Goal: Check status: Check status

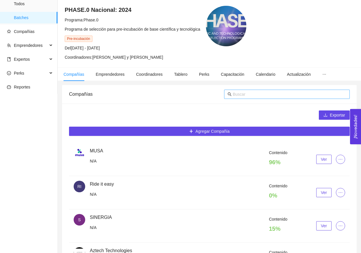
scroll to position [36, 0]
click at [242, 95] on input "text" at bounding box center [289, 94] width 113 height 6
type input "demostech"
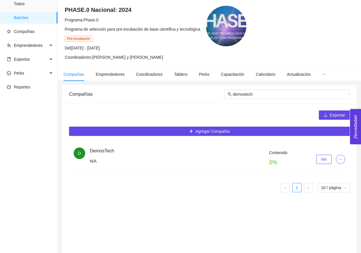
click at [318, 155] on button "Ver" at bounding box center [323, 158] width 15 height 9
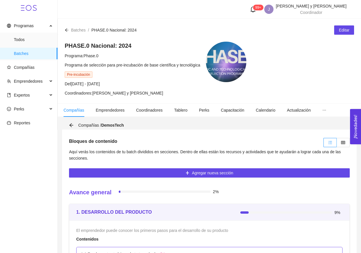
click at [339, 147] on div at bounding box center [336, 142] width 28 height 12
click at [340, 146] on label at bounding box center [343, 142] width 13 height 9
click at [337, 144] on input "radio" at bounding box center [337, 144] width 0 height 0
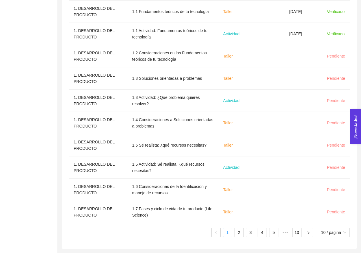
scroll to position [219, 0]
click at [235, 234] on link "2" at bounding box center [239, 232] width 9 height 9
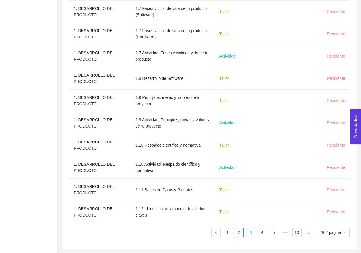
click at [250, 234] on link "3" at bounding box center [250, 232] width 9 height 9
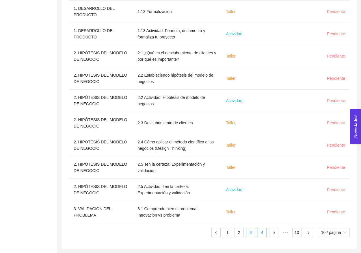
click at [258, 236] on link "4" at bounding box center [262, 232] width 9 height 9
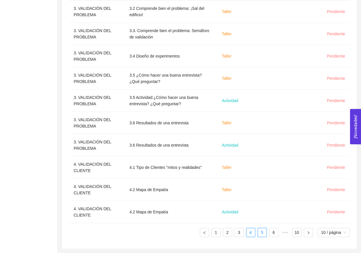
click at [262, 232] on link "5" at bounding box center [262, 232] width 9 height 9
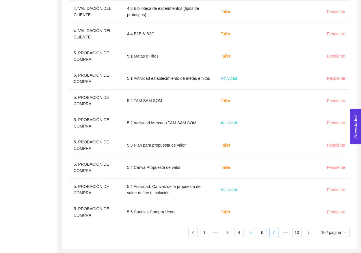
click at [269, 232] on link "7" at bounding box center [273, 232] width 9 height 9
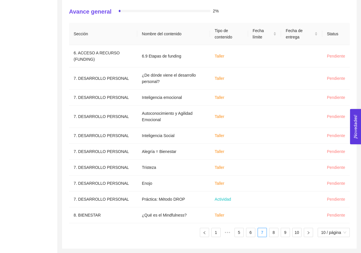
scroll to position [174, 0]
click at [219, 238] on div "Sección Nombre del contenido Tipo de contenido Fecha límite Fecha de entrega St…" at bounding box center [209, 132] width 281 height 219
click at [216, 233] on link "1" at bounding box center [216, 232] width 9 height 9
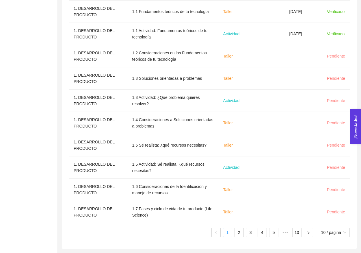
scroll to position [219, 0]
click at [237, 236] on link "2" at bounding box center [239, 232] width 9 height 9
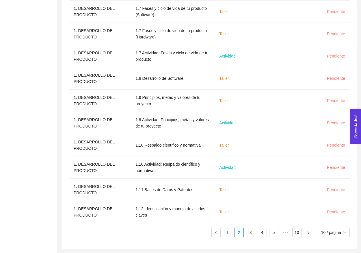
click at [229, 232] on link "1" at bounding box center [227, 232] width 9 height 9
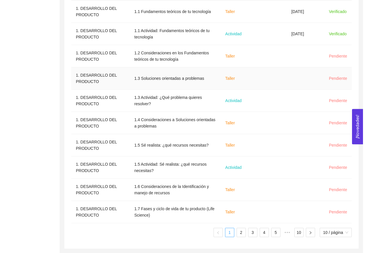
scroll to position [132, 0]
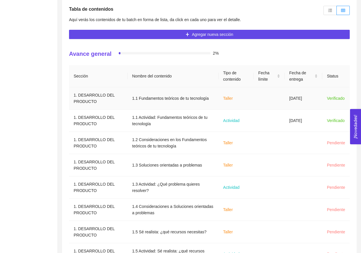
click at [287, 106] on td "[DATE]" at bounding box center [304, 98] width 38 height 22
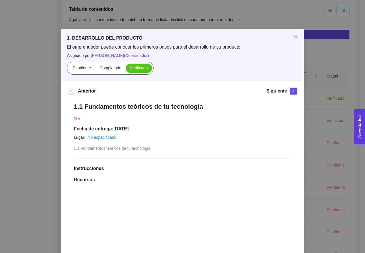
click at [322, 117] on div "1. DESARROLLO DEL PRODUCTO El emprendedor puede conocer los primeros pasos para…" at bounding box center [182, 126] width 365 height 253
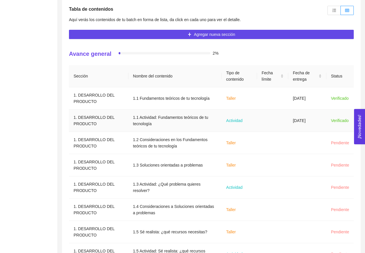
click at [300, 121] on td "[DATE]" at bounding box center [307, 120] width 38 height 22
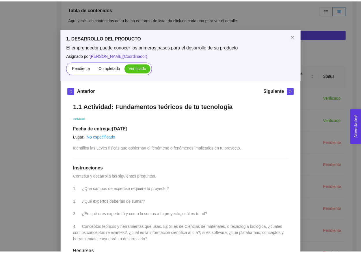
scroll to position [0, 0]
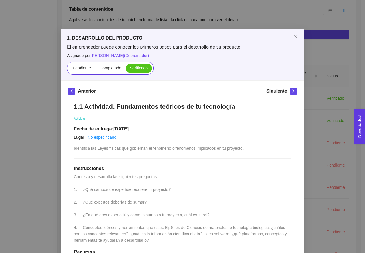
drag, startPoint x: 295, startPoint y: 33, endPoint x: 277, endPoint y: 39, distance: 18.9
click at [295, 33] on span "Close" at bounding box center [296, 37] width 16 height 16
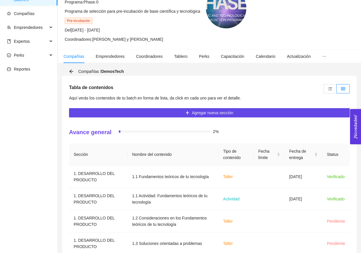
scroll to position [100, 0]
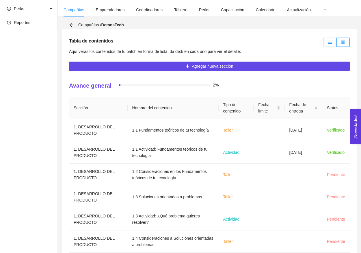
click at [331, 42] on icon "unordered-list" at bounding box center [330, 42] width 4 height 4
click at [324, 44] on input "radio" at bounding box center [324, 44] width 0 height 0
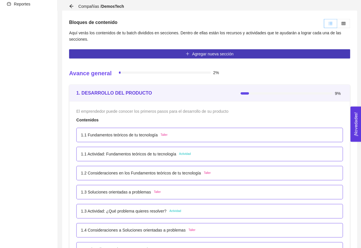
scroll to position [111, 0]
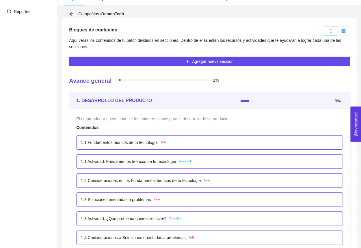
click at [342, 30] on icon "table" at bounding box center [343, 31] width 4 height 4
click at [337, 32] on input "radio" at bounding box center [337, 32] width 0 height 0
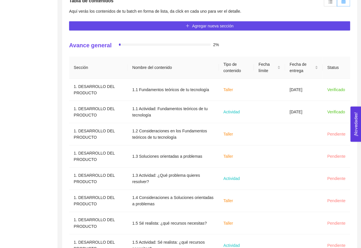
scroll to position [134, 0]
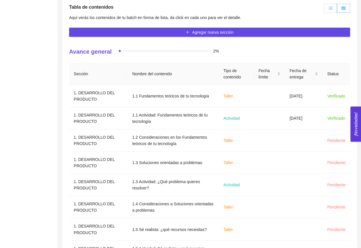
click at [327, 8] on label at bounding box center [329, 8] width 13 height 9
click at [324, 10] on input "radio" at bounding box center [324, 10] width 0 height 0
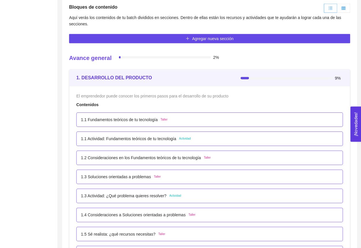
click at [345, 6] on span at bounding box center [343, 8] width 4 height 5
click at [337, 10] on input "radio" at bounding box center [337, 10] width 0 height 0
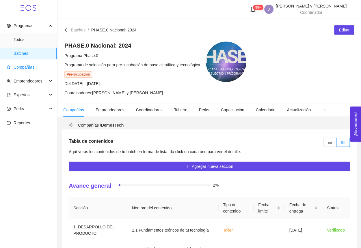
scroll to position [0, 0]
click at [29, 64] on span "Compañías" at bounding box center [30, 67] width 46 height 12
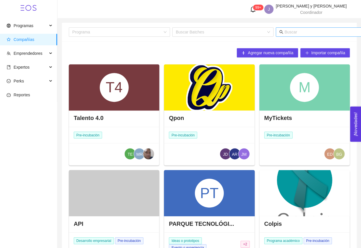
click at [304, 31] on input "text" at bounding box center [340, 32] width 113 height 6
type input "mecha"
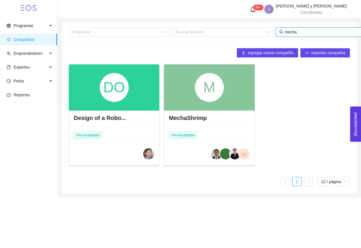
click at [191, 104] on div "M" at bounding box center [209, 87] width 90 height 46
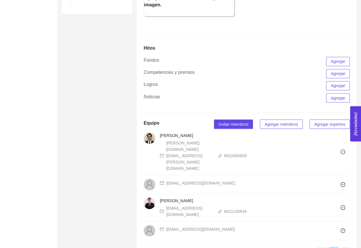
scroll to position [379, 0]
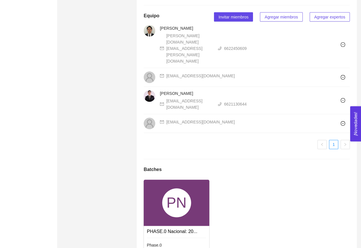
click at [180, 189] on div "PN" at bounding box center [176, 203] width 29 height 29
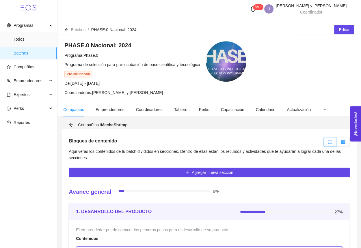
click at [343, 141] on icon "table" at bounding box center [343, 142] width 4 height 4
click at [337, 144] on input "radio" at bounding box center [337, 144] width 0 height 0
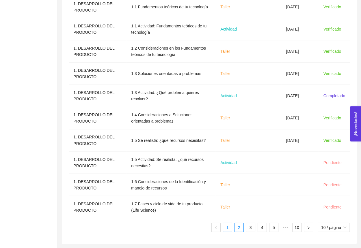
scroll to position [223, 0]
click at [238, 228] on link "2" at bounding box center [239, 227] width 9 height 9
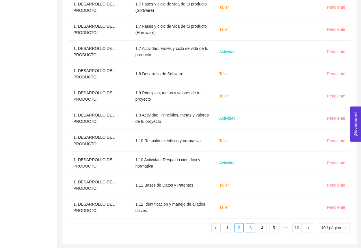
click at [249, 229] on link "3" at bounding box center [250, 227] width 9 height 9
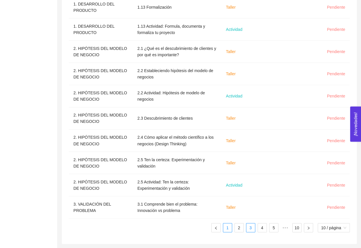
click at [230, 228] on link "1" at bounding box center [227, 227] width 9 height 9
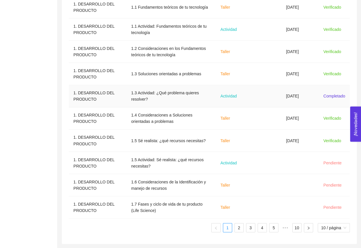
click at [278, 94] on td at bounding box center [266, 96] width 31 height 22
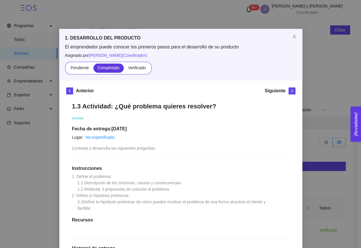
scroll to position [0, 0]
click at [138, 67] on span "Verificado" at bounding box center [137, 68] width 18 height 5
click at [124, 69] on input "Verificado" at bounding box center [124, 69] width 0 height 0
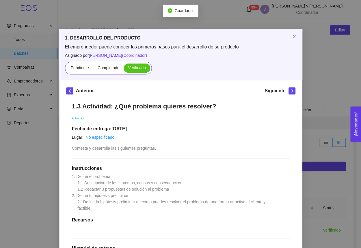
scroll to position [12, 0]
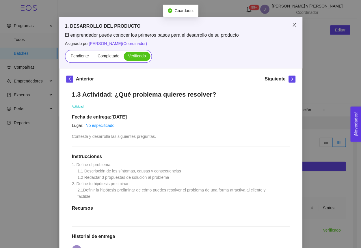
click at [286, 25] on span "Close" at bounding box center [294, 25] width 16 height 16
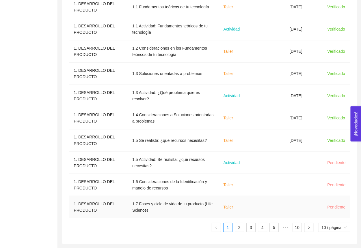
scroll to position [223, 0]
click at [238, 230] on link "2" at bounding box center [239, 227] width 9 height 9
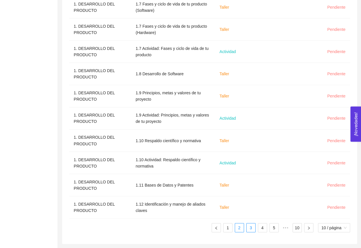
click at [251, 230] on link "3" at bounding box center [250, 227] width 9 height 9
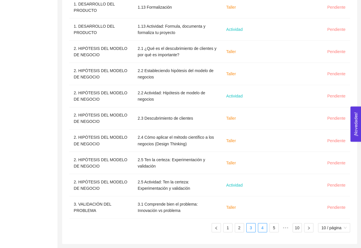
click at [261, 229] on link "4" at bounding box center [262, 227] width 9 height 9
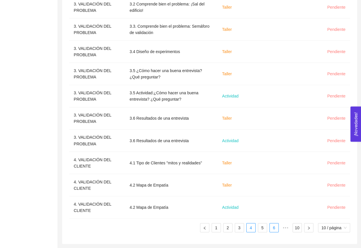
click at [272, 230] on link "6" at bounding box center [273, 227] width 9 height 9
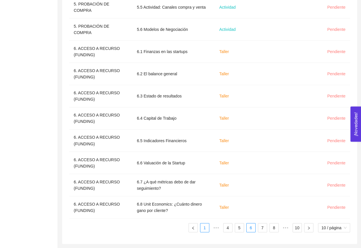
click at [200, 227] on link "1" at bounding box center [204, 227] width 9 height 9
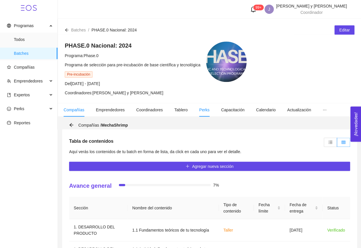
scroll to position [0, 0]
click at [41, 67] on span "Compañías" at bounding box center [30, 67] width 46 height 12
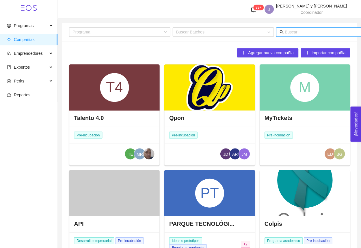
click at [291, 34] on input "text" at bounding box center [340, 32] width 113 height 6
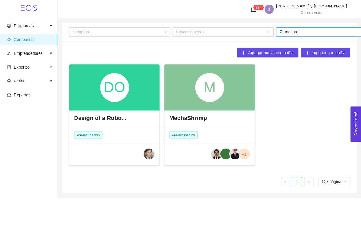
type input "mechas"
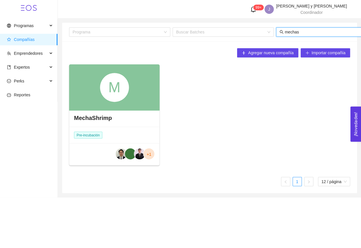
click at [83, 89] on div "M" at bounding box center [114, 87] width 90 height 46
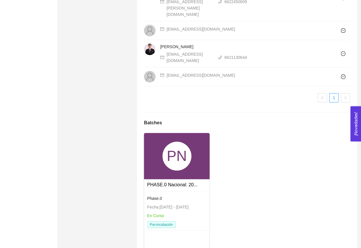
scroll to position [426, 0]
click at [171, 142] on div "PN" at bounding box center [176, 156] width 29 height 29
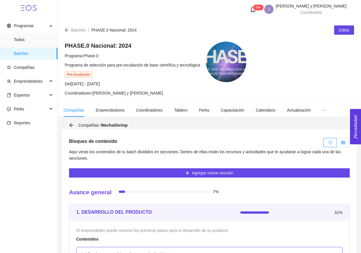
click at [342, 143] on icon "table" at bounding box center [343, 142] width 4 height 4
click at [337, 144] on input "radio" at bounding box center [337, 144] width 0 height 0
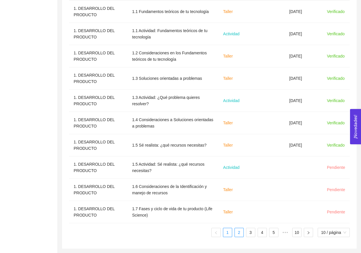
scroll to position [219, 0]
click at [238, 234] on link "2" at bounding box center [239, 232] width 9 height 9
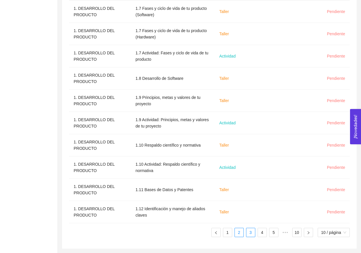
click at [252, 234] on link "3" at bounding box center [250, 232] width 9 height 9
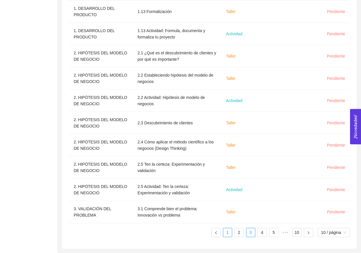
click at [226, 232] on link "1" at bounding box center [227, 232] width 9 height 9
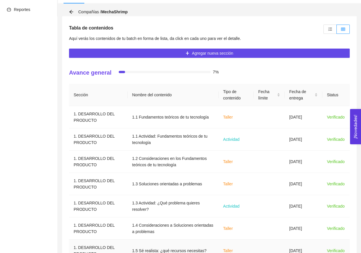
scroll to position [108, 0]
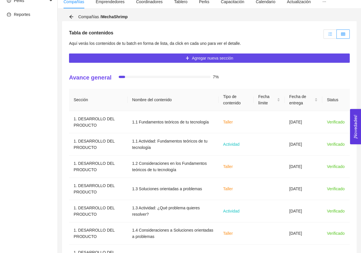
click at [333, 34] on label at bounding box center [329, 33] width 13 height 9
click at [324, 36] on input "radio" at bounding box center [324, 36] width 0 height 0
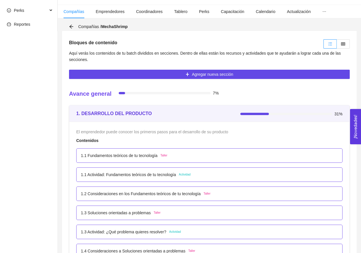
scroll to position [100, 0]
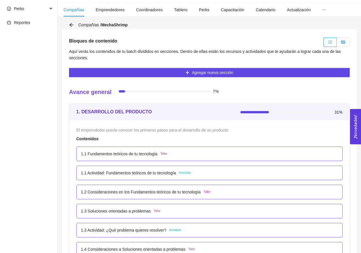
click at [343, 41] on icon "table" at bounding box center [343, 42] width 4 height 4
click at [337, 44] on input "radio" at bounding box center [337, 44] width 0 height 0
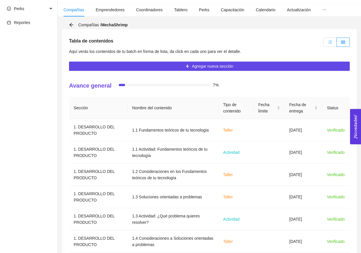
click at [332, 45] on label at bounding box center [329, 42] width 13 height 9
click at [324, 44] on input "radio" at bounding box center [324, 44] width 0 height 0
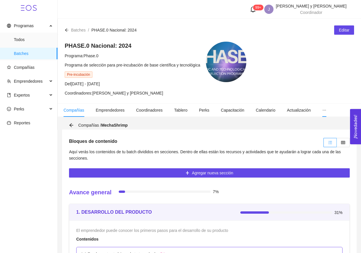
scroll to position [0, 0]
click at [339, 143] on label at bounding box center [343, 142] width 13 height 9
click at [337, 144] on input "radio" at bounding box center [337, 144] width 0 height 0
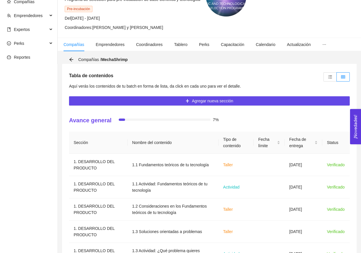
scroll to position [161, 0]
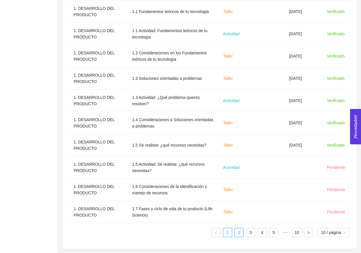
click at [237, 236] on li "2" at bounding box center [238, 231] width 9 height 9
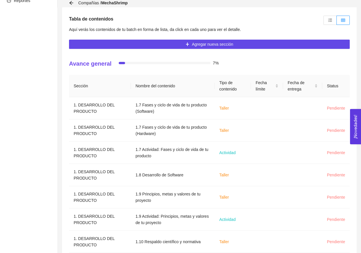
scroll to position [104, 0]
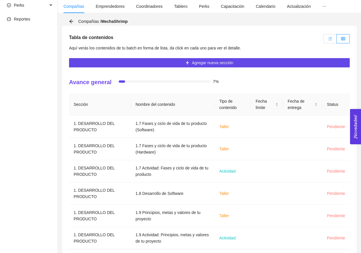
click at [332, 40] on label at bounding box center [329, 38] width 13 height 9
click at [324, 40] on input "radio" at bounding box center [324, 40] width 0 height 0
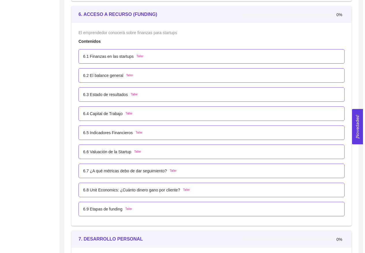
scroll to position [0, 0]
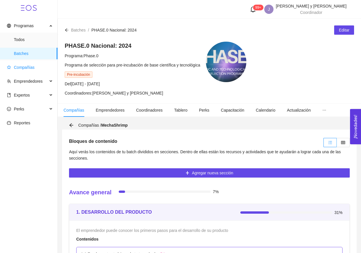
click at [31, 68] on span "Compañías" at bounding box center [24, 67] width 21 height 5
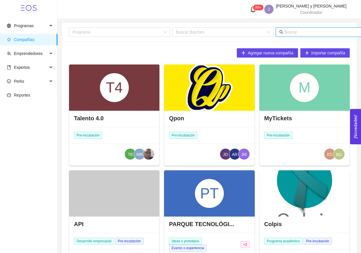
click at [296, 33] on input "text" at bounding box center [340, 32] width 113 height 6
type input "cuack"
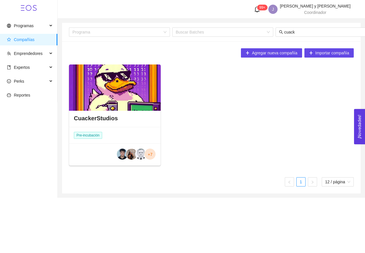
click at [128, 92] on div at bounding box center [115, 87] width 92 height 46
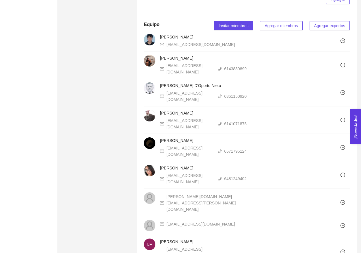
scroll to position [596, 0]
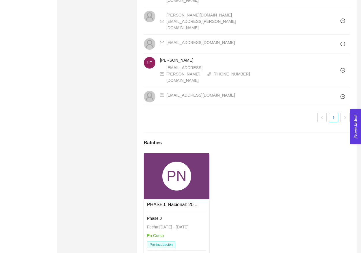
click at [171, 161] on div "PN" at bounding box center [176, 175] width 29 height 29
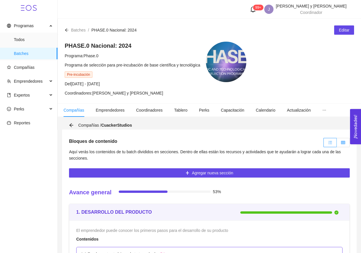
click at [338, 144] on label at bounding box center [343, 142] width 13 height 9
click at [337, 144] on input "radio" at bounding box center [337, 144] width 0 height 0
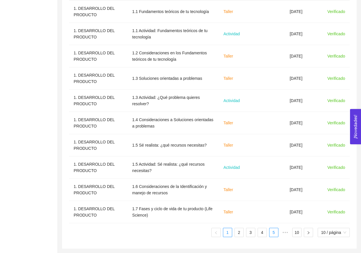
scroll to position [219, 0]
click at [269, 231] on li "5" at bounding box center [273, 231] width 9 height 9
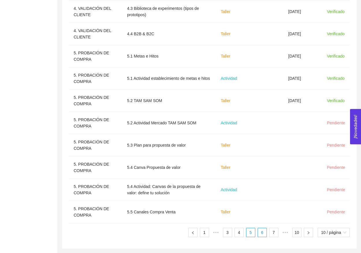
click at [262, 233] on link "6" at bounding box center [262, 232] width 9 height 9
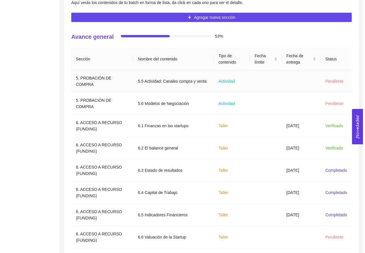
scroll to position [136, 0]
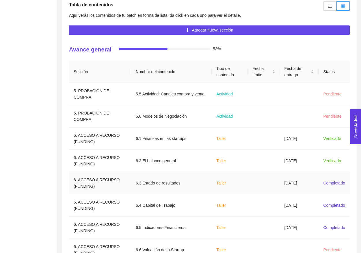
click at [269, 181] on td at bounding box center [264, 183] width 32 height 22
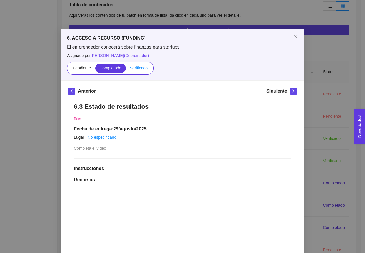
click at [143, 68] on span "Verificado" at bounding box center [139, 68] width 18 height 5
click at [126, 69] on input "Verificado" at bounding box center [126, 69] width 0 height 0
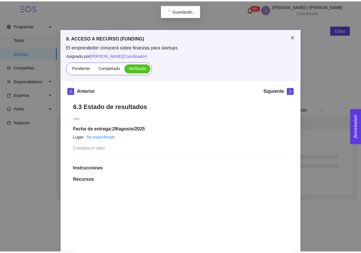
scroll to position [0, 0]
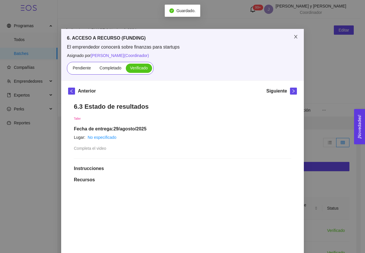
click at [297, 43] on span "Close" at bounding box center [296, 37] width 16 height 16
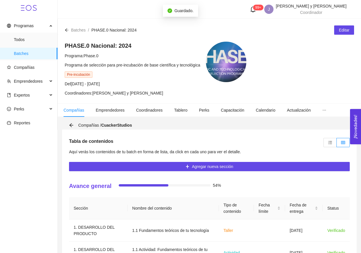
scroll to position [11, 0]
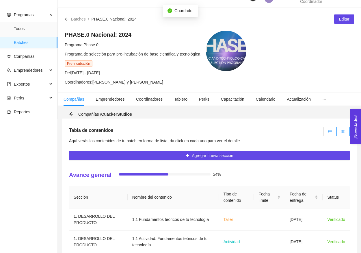
click at [327, 129] on label at bounding box center [329, 131] width 13 height 9
click at [324, 133] on input "radio" at bounding box center [324, 133] width 0 height 0
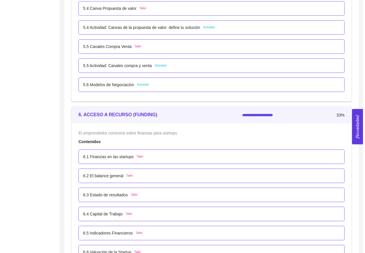
scroll to position [1429, 0]
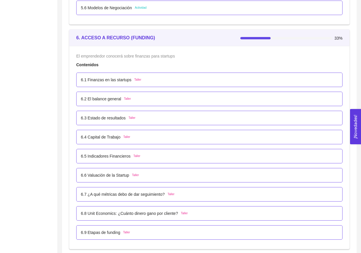
click at [130, 137] on span "Taller" at bounding box center [126, 137] width 7 height 5
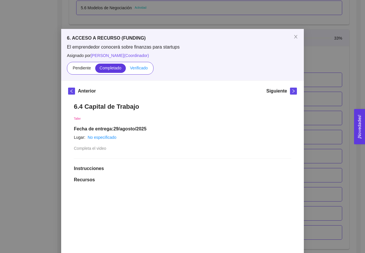
click at [142, 67] on span "Verificado" at bounding box center [139, 68] width 18 height 5
click at [126, 69] on input "Verificado" at bounding box center [126, 69] width 0 height 0
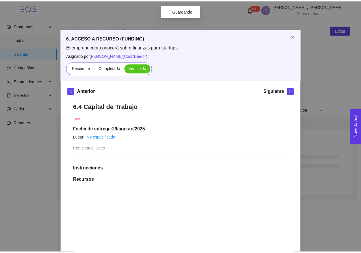
scroll to position [0, 0]
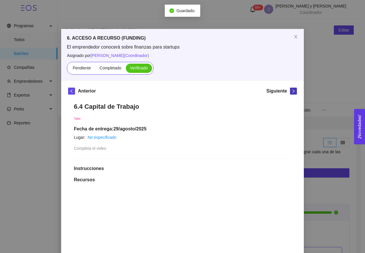
click at [292, 92] on icon "right" at bounding box center [294, 91] width 4 height 4
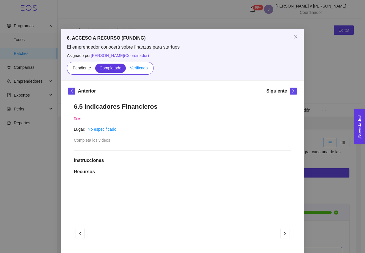
click at [140, 67] on span "Verificado" at bounding box center [139, 68] width 18 height 5
click at [126, 69] on input "Verificado" at bounding box center [126, 69] width 0 height 0
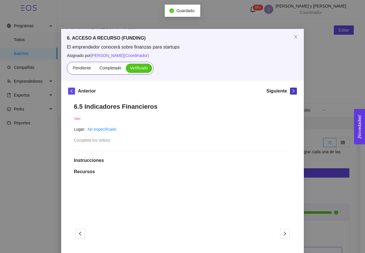
click at [290, 93] on span "right" at bounding box center [293, 91] width 6 height 4
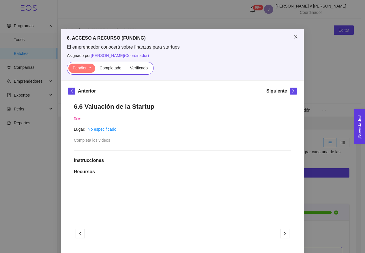
click at [289, 37] on span "Close" at bounding box center [296, 37] width 16 height 16
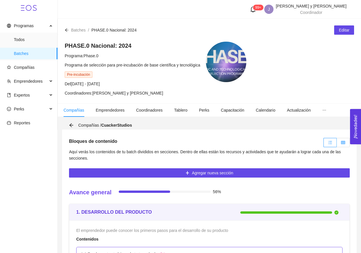
click at [342, 145] on label at bounding box center [343, 142] width 13 height 9
click at [337, 144] on input "radio" at bounding box center [337, 144] width 0 height 0
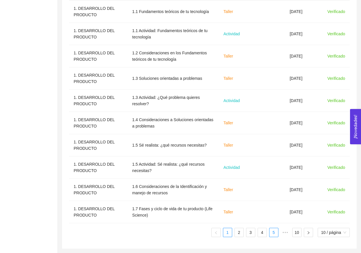
click at [274, 236] on link "5" at bounding box center [273, 232] width 9 height 9
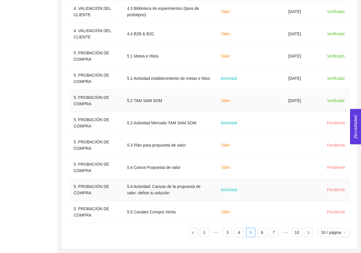
scroll to position [219, 0]
click at [231, 127] on td "Actividad" at bounding box center [234, 123] width 36 height 22
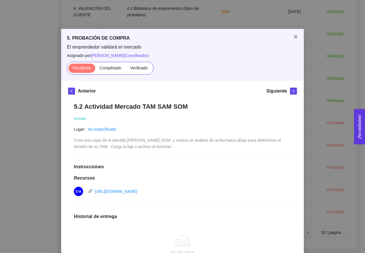
click at [294, 37] on icon "close" at bounding box center [295, 36] width 3 height 3
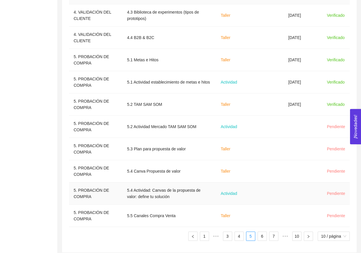
scroll to position [214, 0]
click at [259, 237] on link "6" at bounding box center [262, 236] width 9 height 9
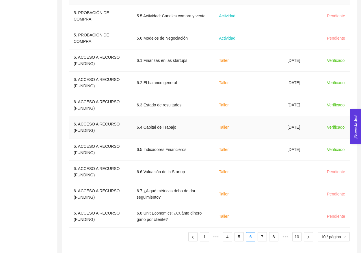
scroll to position [139, 0]
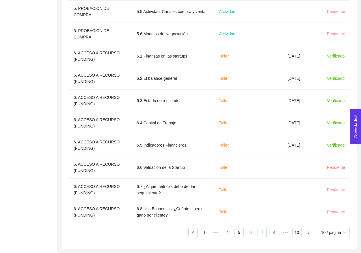
click at [263, 232] on link "7" at bounding box center [262, 232] width 9 height 9
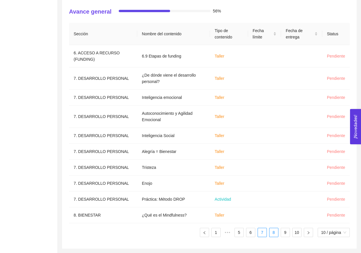
click at [273, 232] on link "8" at bounding box center [273, 232] width 9 height 9
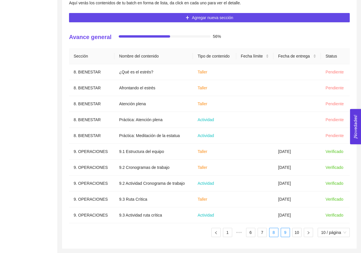
click at [285, 232] on link "9" at bounding box center [285, 232] width 9 height 9
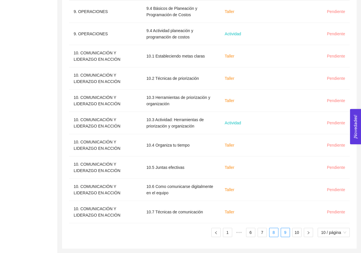
scroll to position [219, 0]
click at [290, 234] on ul "1 ••• 6 7 8 9 10 10 / página" at bounding box center [209, 231] width 281 height 9
click at [292, 234] on link "10" at bounding box center [296, 232] width 9 height 9
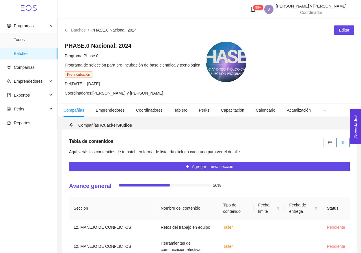
scroll to position [0, 0]
click at [327, 147] on label at bounding box center [329, 142] width 13 height 9
click at [324, 144] on input "radio" at bounding box center [324, 144] width 0 height 0
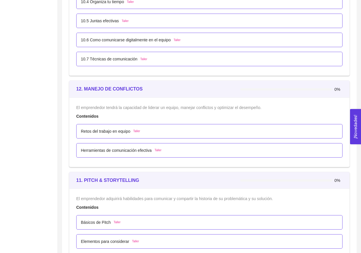
scroll to position [2148, 0]
